Goal: Check status: Check status

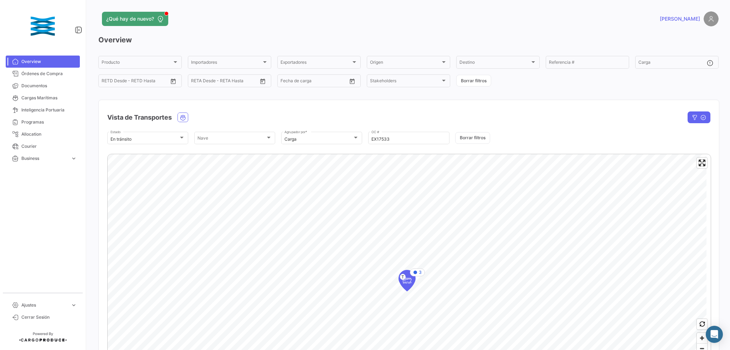
scroll to position [47, 0]
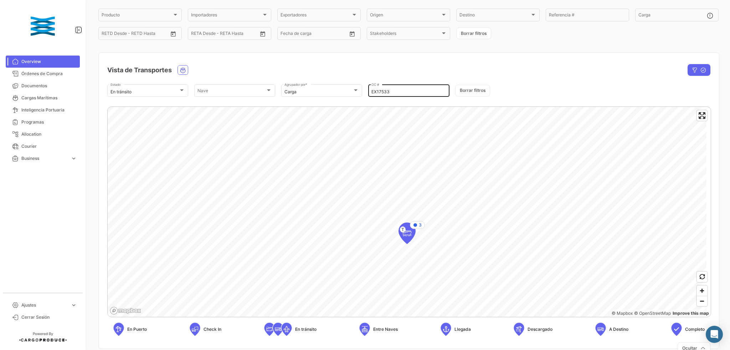
click at [394, 94] on input "EX17533" at bounding box center [408, 91] width 74 height 5
drag, startPoint x: 391, startPoint y: 92, endPoint x: 327, endPoint y: 88, distance: 63.9
click at [327, 88] on div "En [PERSON_NAME] Estado [PERSON_NAME] [PERSON_NAME] Carga Agrupador por * EX175…" at bounding box center [408, 90] width 603 height 15
paste input "264"
click at [419, 202] on span "2" at bounding box center [420, 204] width 2 height 6
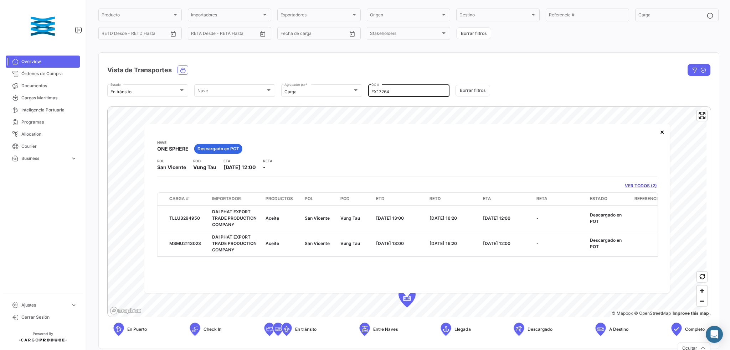
click at [395, 95] on div "EX17264 OC #" at bounding box center [408, 90] width 74 height 14
click at [390, 93] on input "EX17264" at bounding box center [408, 91] width 74 height 5
drag, startPoint x: 386, startPoint y: 92, endPoint x: 353, endPoint y: 95, distance: 32.6
click at [340, 92] on div "En [PERSON_NAME] Estado [PERSON_NAME] [PERSON_NAME] Carga Agrupador por * EX172…" at bounding box center [408, 90] width 603 height 15
paste input "325"
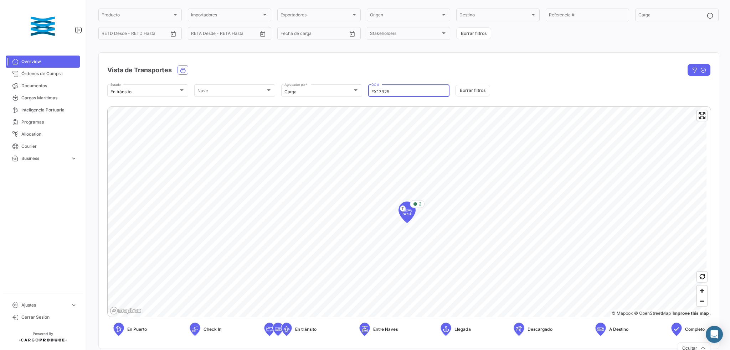
type input "EX17325"
click at [419, 207] on span "2" at bounding box center [420, 204] width 2 height 6
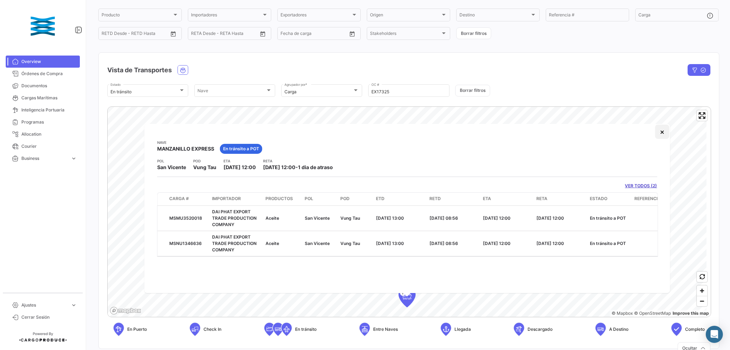
click at [660, 132] on button "×" at bounding box center [662, 132] width 14 height 14
